Goal: Find contact information: Find contact information

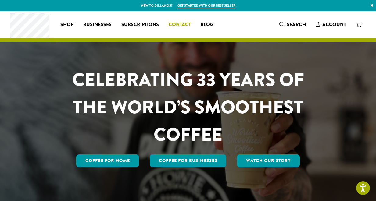
click at [182, 23] on span "Contact" at bounding box center [180, 25] width 22 height 8
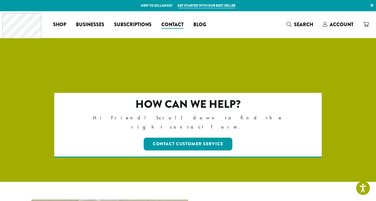
scroll to position [286, 0]
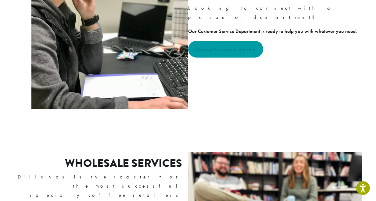
click at [254, 46] on strong "Contact Customer Service" at bounding box center [226, 49] width 60 height 7
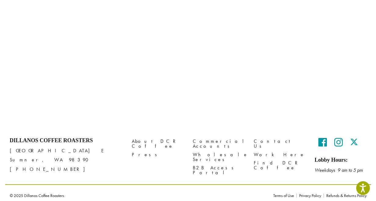
scroll to position [323, 0]
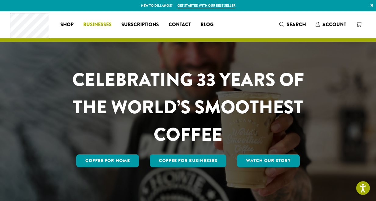
click at [103, 20] on link "Businesses" at bounding box center [97, 25] width 38 height 10
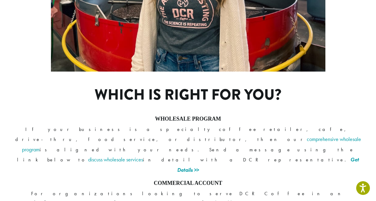
scroll to position [453, 0]
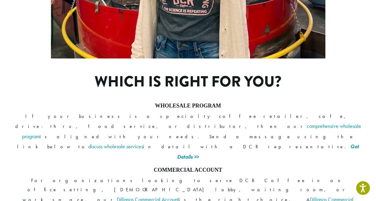
click at [341, 196] on link "Dillanos Commercial Account" at bounding box center [186, 204] width 336 height 17
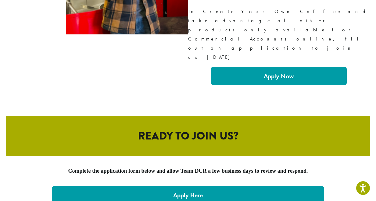
scroll to position [1267, 0]
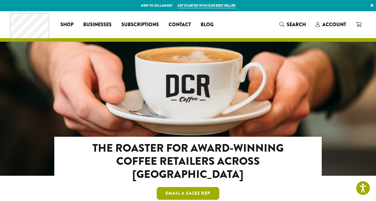
click at [209, 187] on link "Email a Sales Rep" at bounding box center [188, 193] width 63 height 13
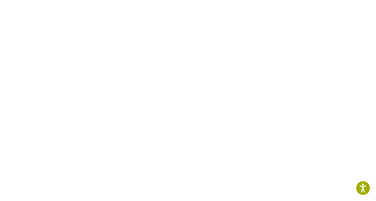
scroll to position [301, 0]
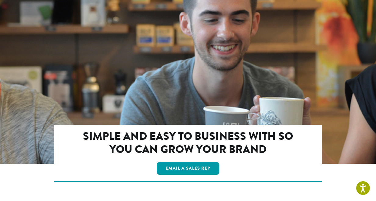
scroll to position [1089, 0]
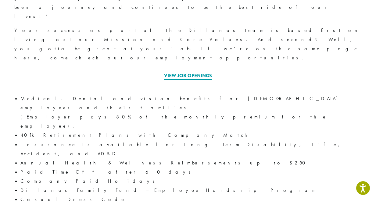
scroll to position [355, 0]
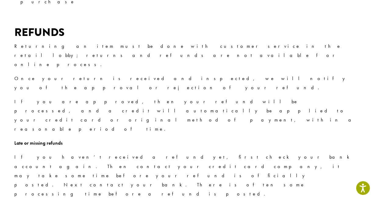
scroll to position [349, 0]
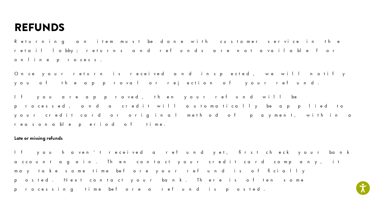
drag, startPoint x: 61, startPoint y: 120, endPoint x: 117, endPoint y: 117, distance: 56.2
copy p "[EMAIL_ADDRESS][DOMAIN_NAME]"
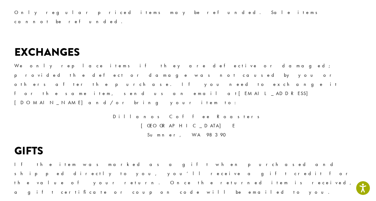
scroll to position [627, 0]
